Goal: Task Accomplishment & Management: Manage account settings

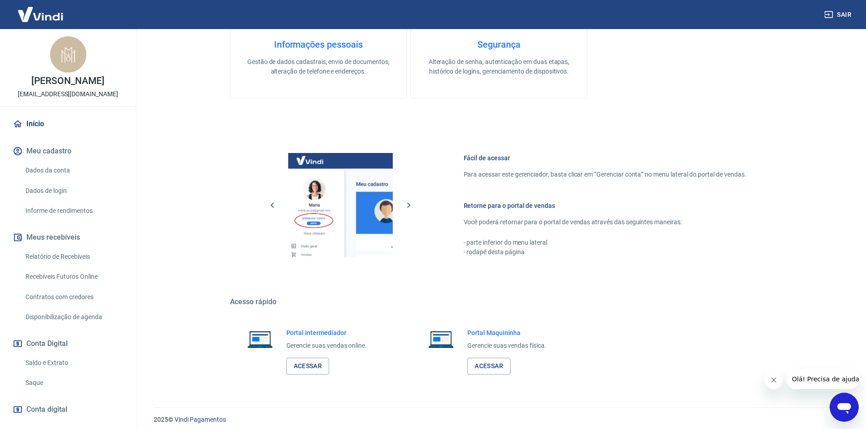
scroll to position [279, 0]
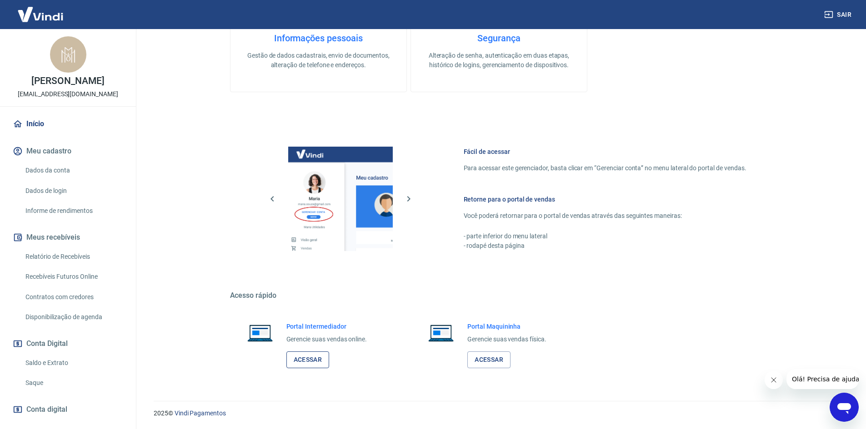
click at [312, 354] on link "Acessar" at bounding box center [307, 360] width 43 height 17
